Goal: Task Accomplishment & Management: Manage account settings

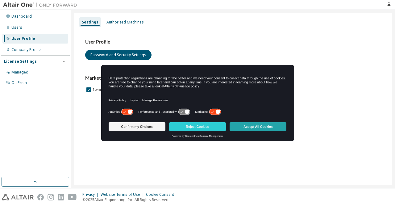
click at [256, 126] on button "Accept All Cookies" at bounding box center [258, 126] width 57 height 9
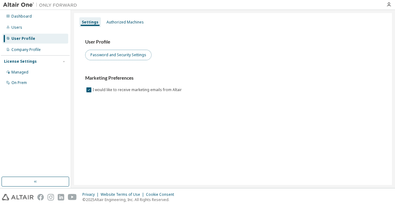
click at [135, 56] on button "Password and Security Settings" at bounding box center [118, 55] width 66 height 10
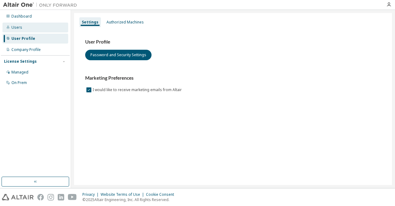
click at [47, 30] on div "Users" at bounding box center [35, 28] width 66 height 10
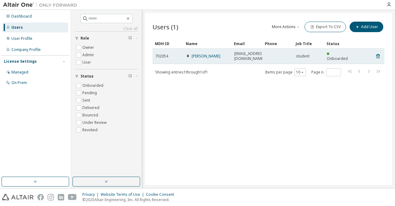
click at [242, 55] on span "[EMAIL_ADDRESS][DOMAIN_NAME]" at bounding box center [249, 56] width 31 height 10
